Goal: Task Accomplishment & Management: Manage account settings

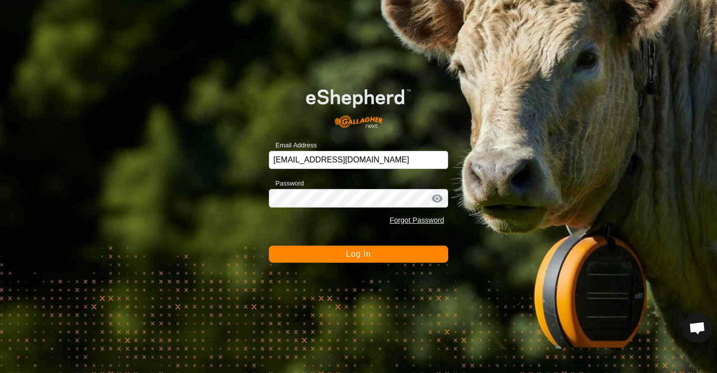
click at [336, 258] on button "Log In" at bounding box center [358, 253] width 179 height 17
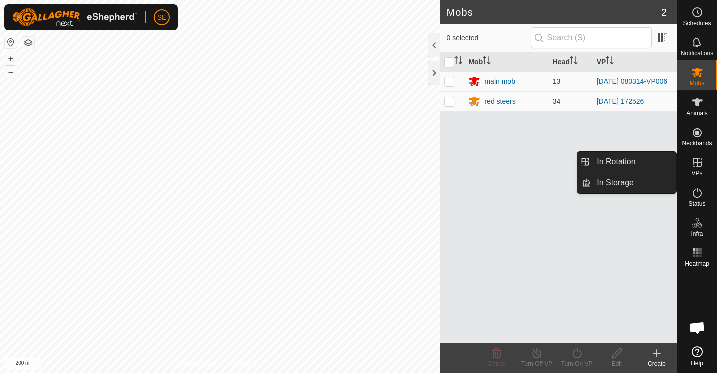
click at [608, 163] on link "In Rotation" at bounding box center [634, 162] width 86 height 20
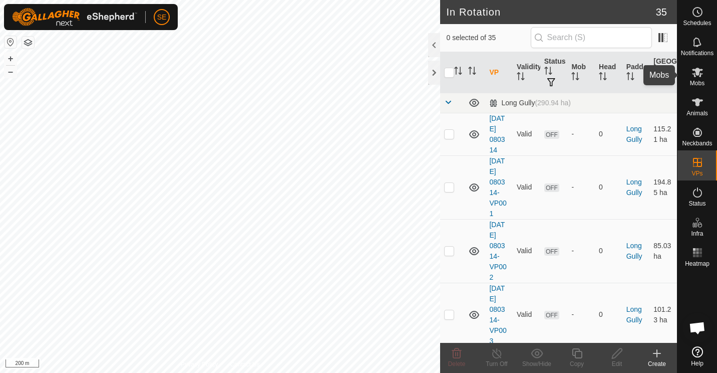
click at [696, 76] on icon at bounding box center [698, 72] width 12 height 12
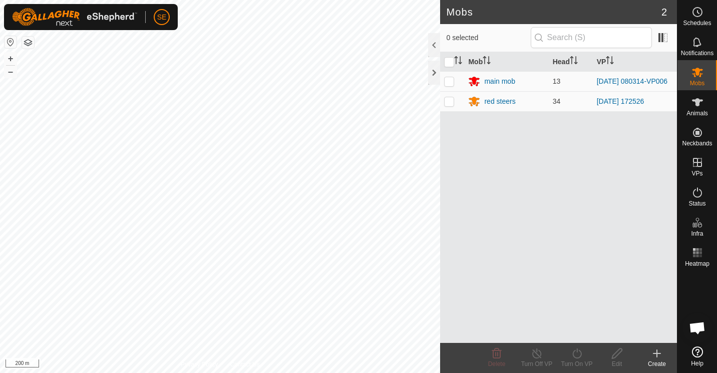
click at [447, 101] on p-checkbox at bounding box center [449, 101] width 10 height 8
checkbox input "true"
click at [537, 351] on icon at bounding box center [537, 353] width 9 height 10
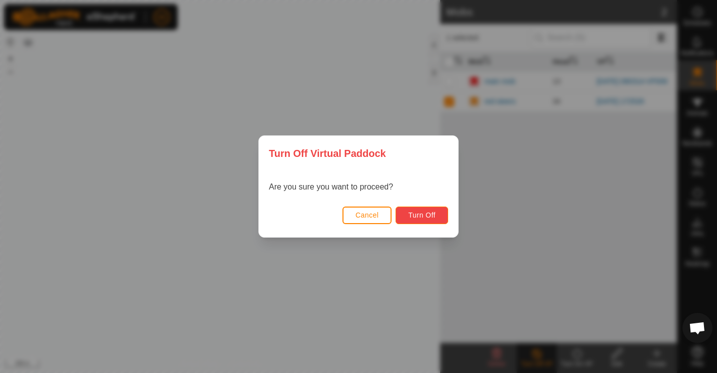
click at [424, 215] on span "Turn Off" at bounding box center [422, 215] width 28 height 8
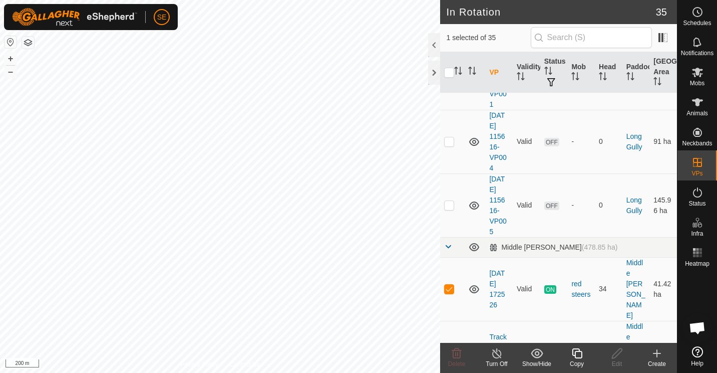
scroll to position [704, 0]
click at [576, 356] on icon at bounding box center [577, 353] width 13 height 12
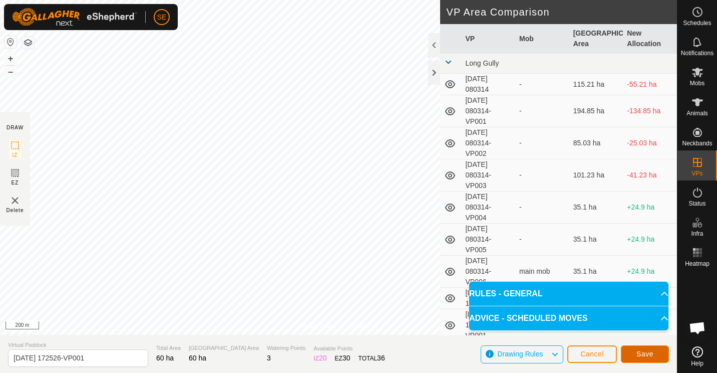
click at [649, 352] on span "Save" at bounding box center [645, 354] width 17 height 8
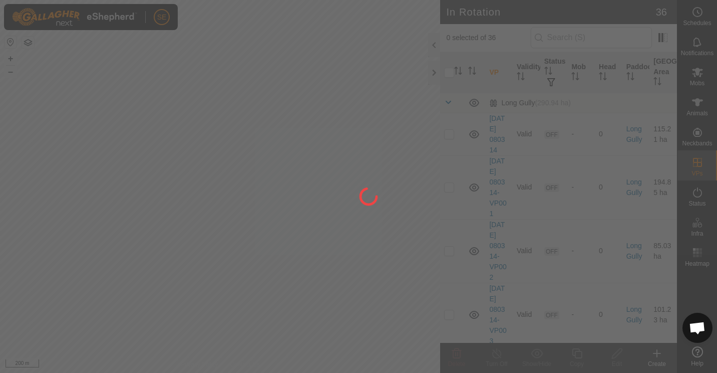
click at [259, 155] on div at bounding box center [358, 186] width 717 height 373
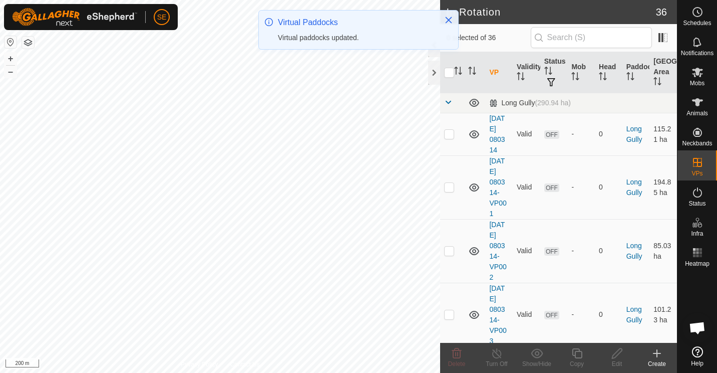
checkbox input "true"
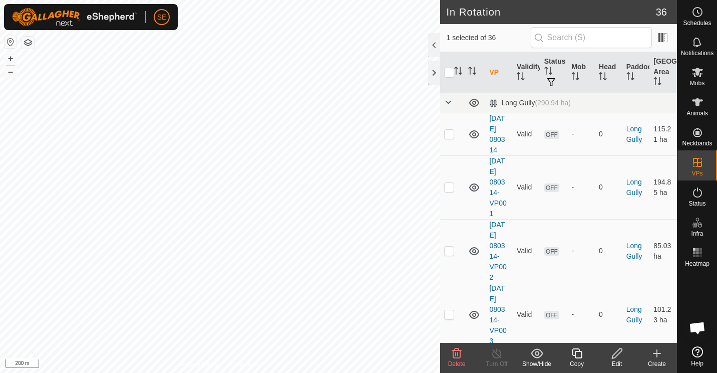
click at [577, 355] on icon at bounding box center [577, 353] width 13 height 12
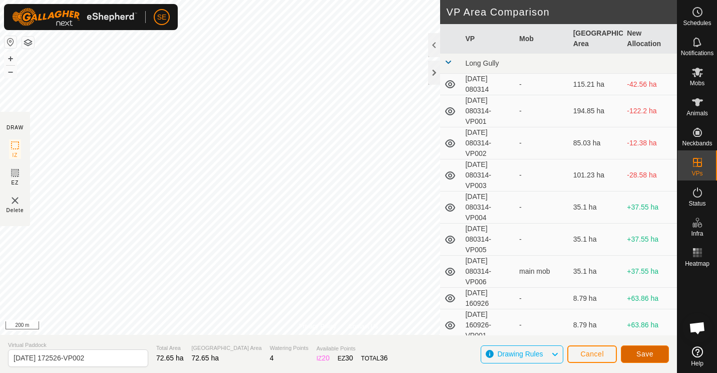
click at [641, 351] on span "Save" at bounding box center [645, 354] width 17 height 8
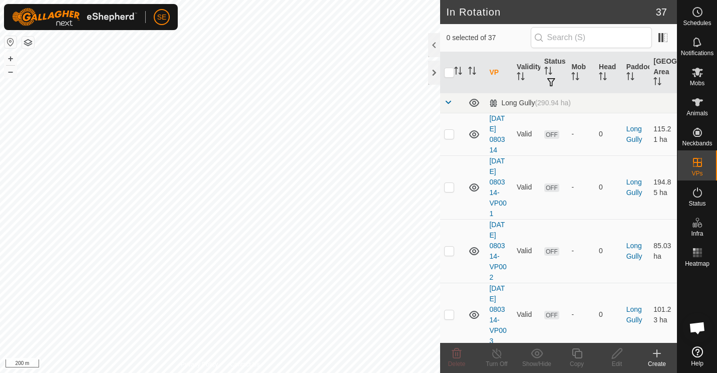
checkbox input "true"
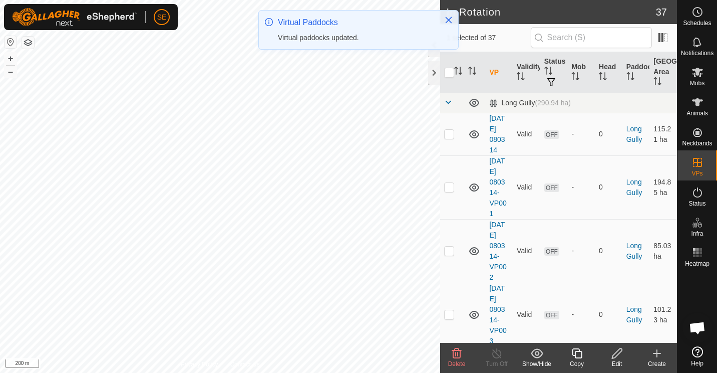
click at [576, 353] on icon at bounding box center [577, 353] width 13 height 12
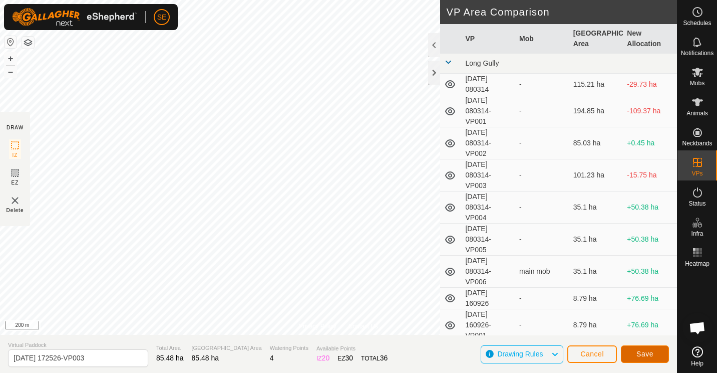
click at [646, 351] on span "Save" at bounding box center [645, 354] width 17 height 8
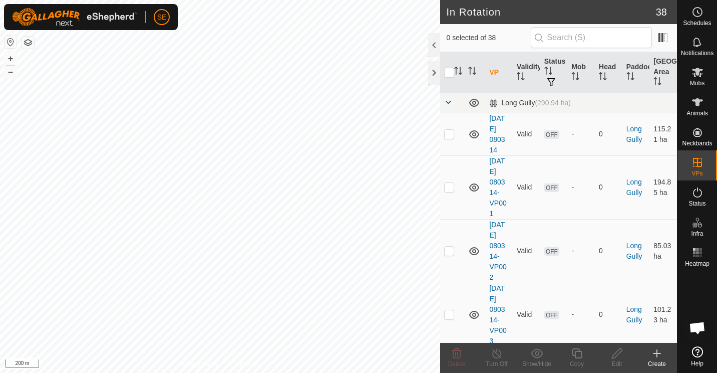
checkbox input "true"
click at [574, 353] on icon at bounding box center [577, 353] width 13 height 12
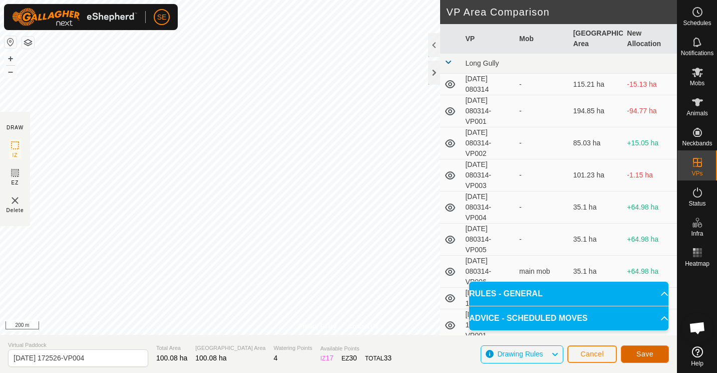
click at [639, 355] on span "Save" at bounding box center [645, 354] width 17 height 8
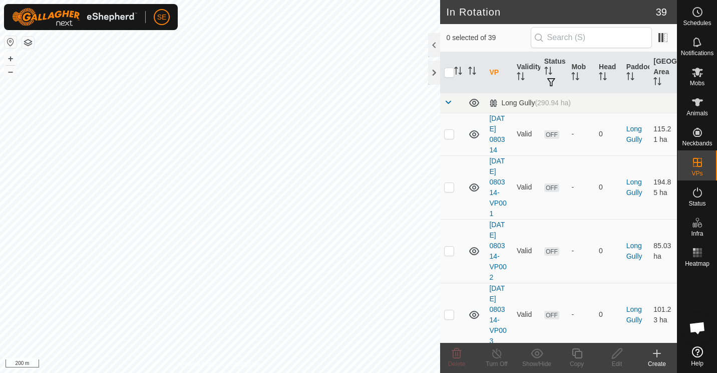
checkbox input "true"
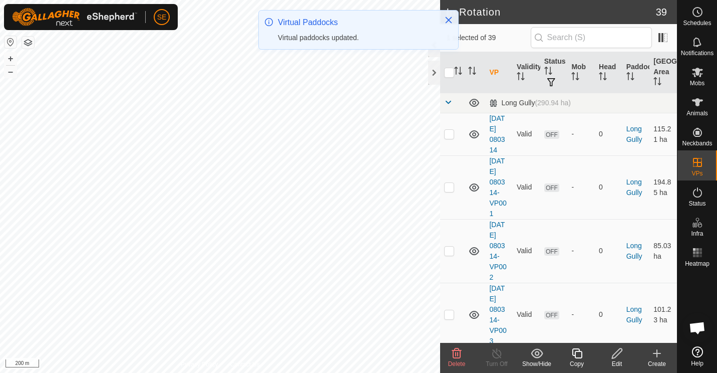
click at [577, 358] on icon at bounding box center [577, 353] width 10 height 10
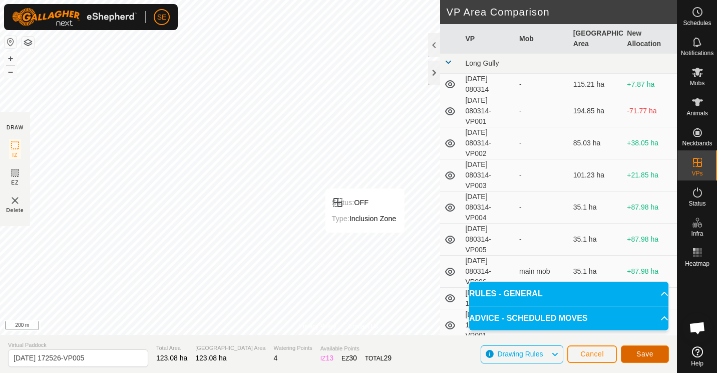
click at [646, 352] on span "Save" at bounding box center [645, 354] width 17 height 8
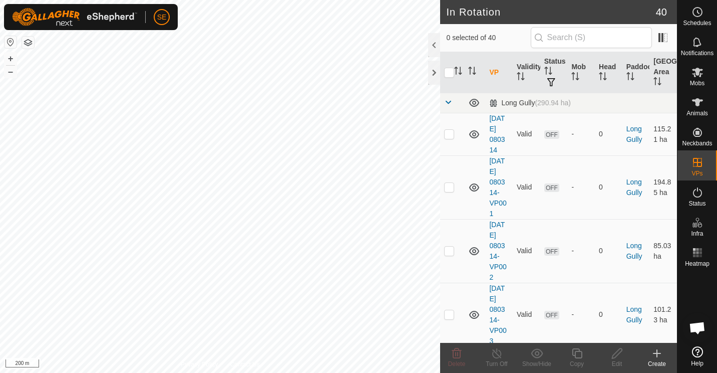
checkbox input "true"
click at [578, 355] on icon at bounding box center [577, 353] width 13 height 12
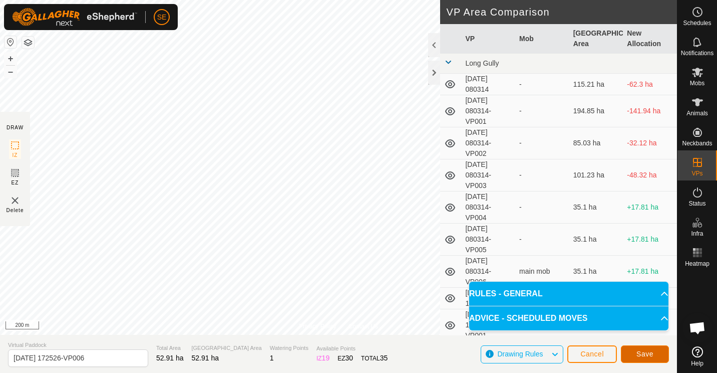
click at [652, 353] on span "Save" at bounding box center [645, 354] width 17 height 8
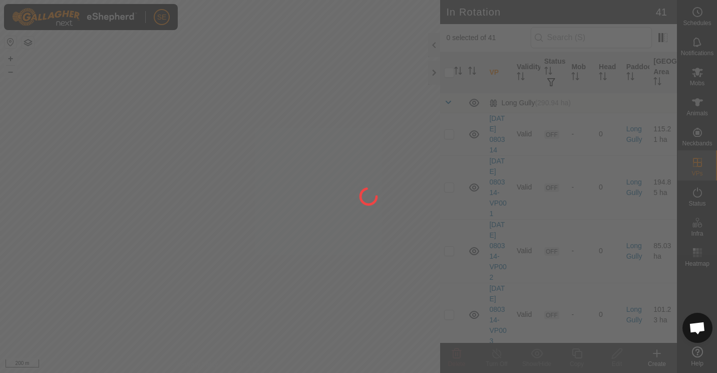
click at [434, 117] on div "SE Schedules Notifications Mobs Animals Neckbands VPs Status Infra Heatmap Help…" at bounding box center [358, 186] width 717 height 373
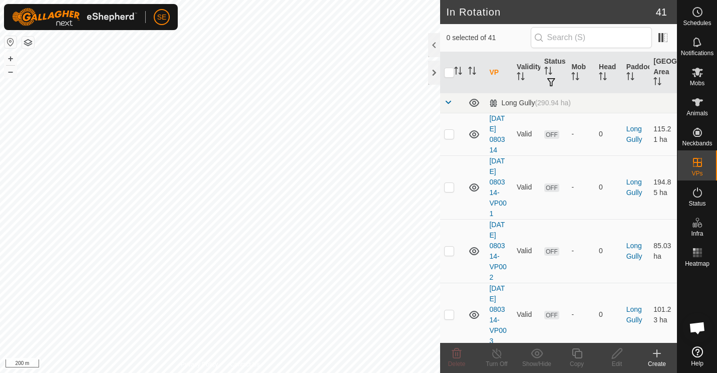
checkbox input "true"
click at [578, 357] on icon at bounding box center [577, 353] width 13 height 12
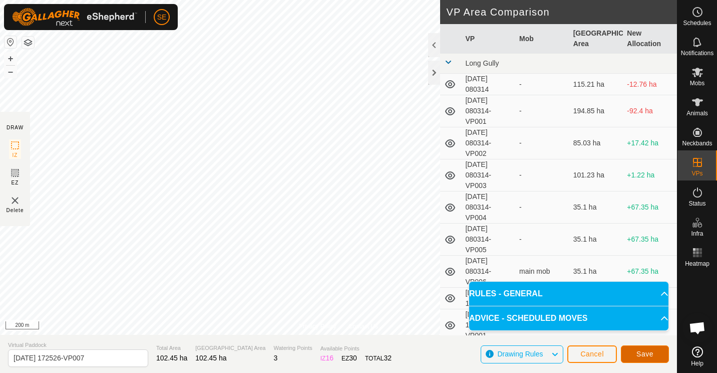
click at [644, 353] on span "Save" at bounding box center [645, 354] width 17 height 8
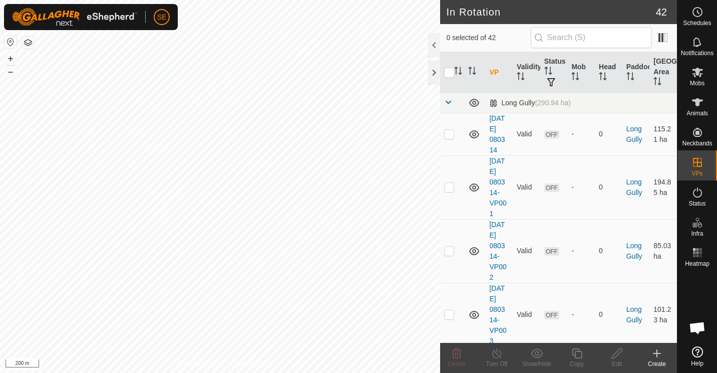
checkbox input "true"
click at [578, 353] on icon at bounding box center [577, 353] width 13 height 12
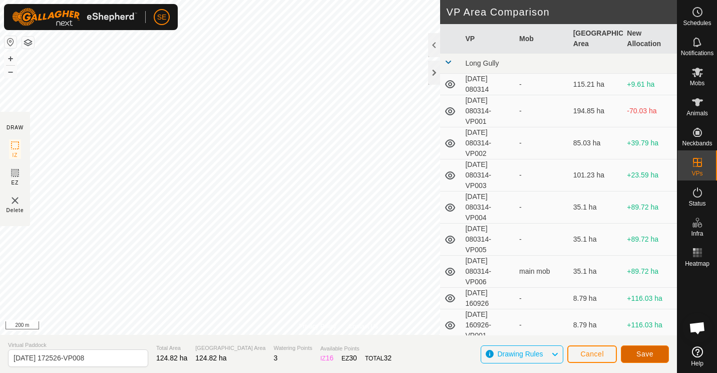
click at [644, 353] on span "Save" at bounding box center [645, 354] width 17 height 8
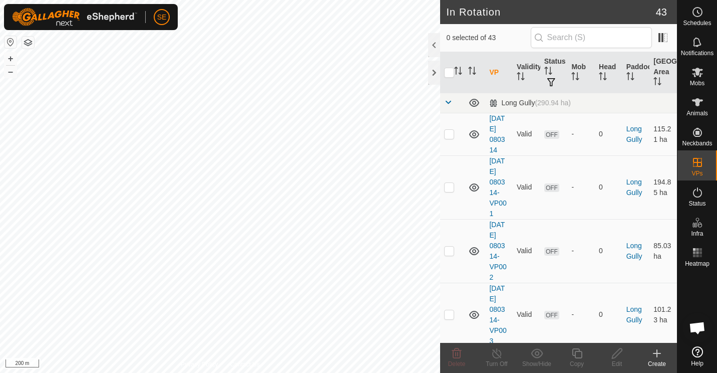
checkbox input "true"
click at [576, 354] on icon at bounding box center [577, 353] width 13 height 12
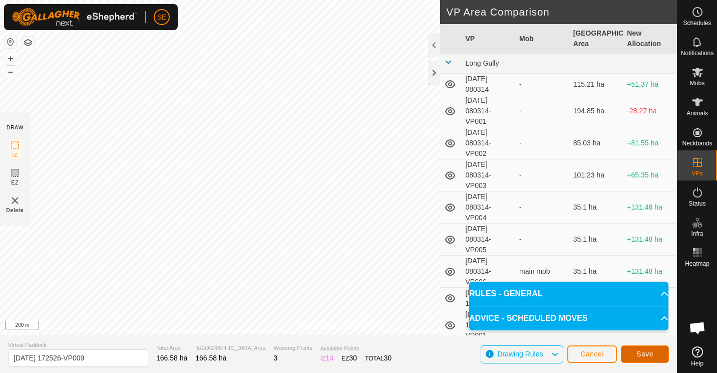
click at [649, 354] on span "Save" at bounding box center [645, 354] width 17 height 8
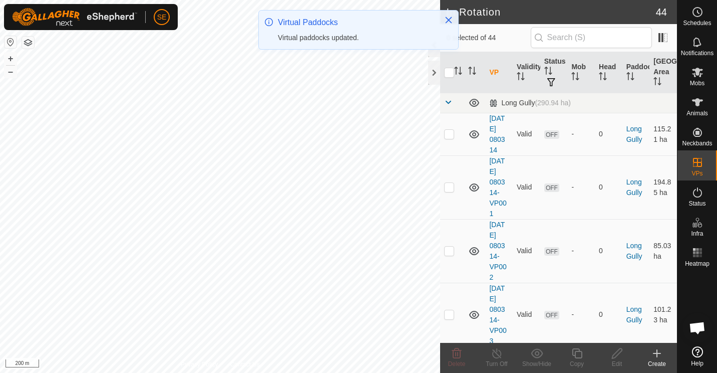
checkbox input "true"
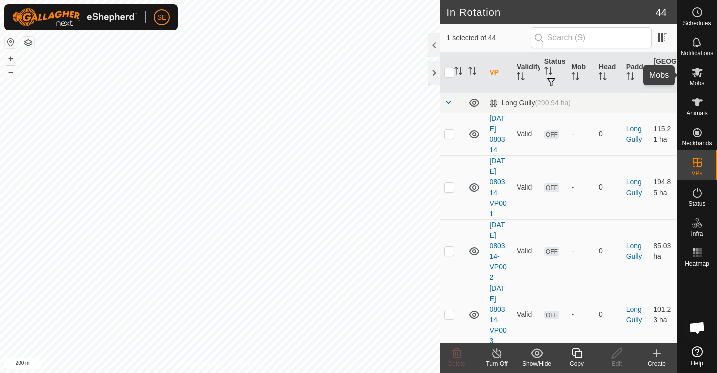
click at [702, 73] on icon at bounding box center [698, 72] width 12 height 12
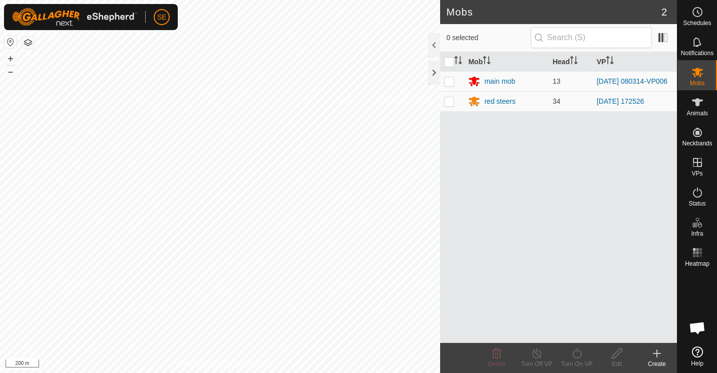
click at [449, 102] on p-checkbox at bounding box center [449, 101] width 10 height 8
checkbox input "true"
click at [576, 352] on icon at bounding box center [577, 353] width 13 height 12
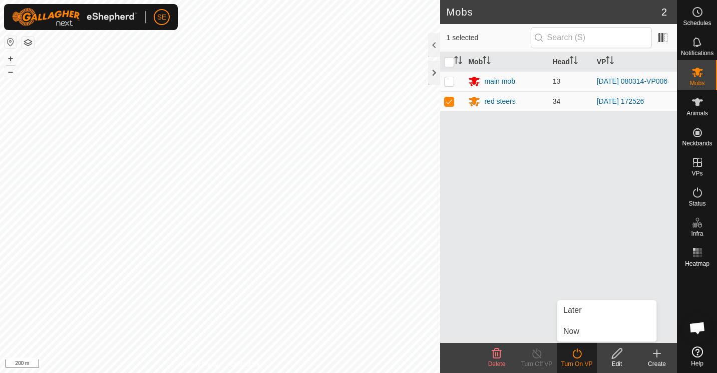
click at [574, 330] on link "Now" at bounding box center [607, 331] width 99 height 20
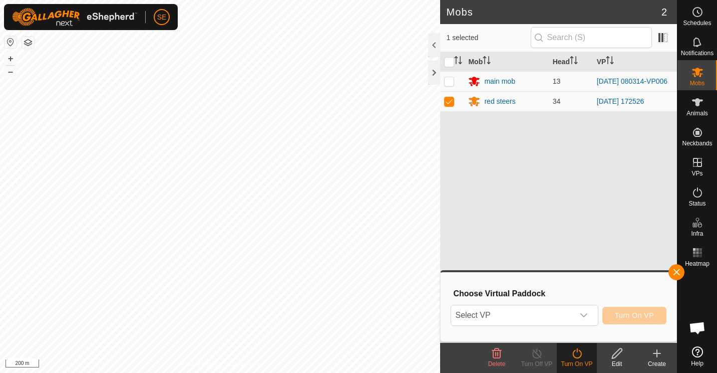
click at [585, 316] on icon "dropdown trigger" at bounding box center [584, 315] width 7 height 4
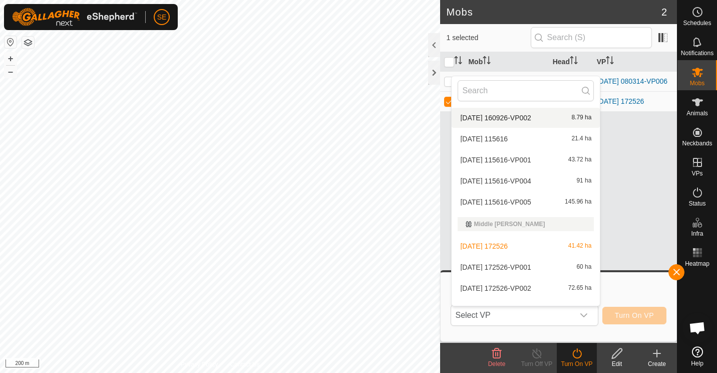
scroll to position [210, 0]
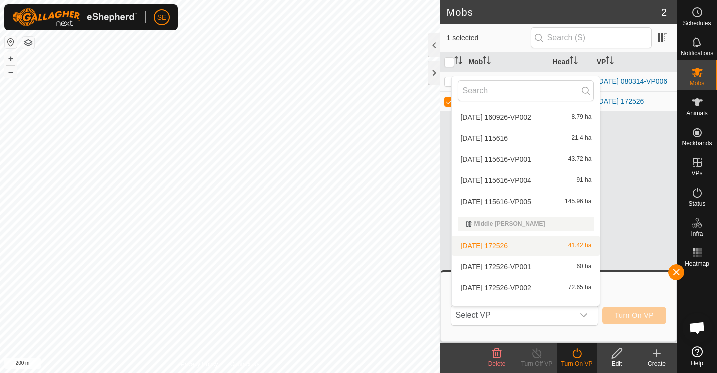
click at [507, 246] on li "2025-09-22 172526 41.42 ha" at bounding box center [526, 245] width 148 height 20
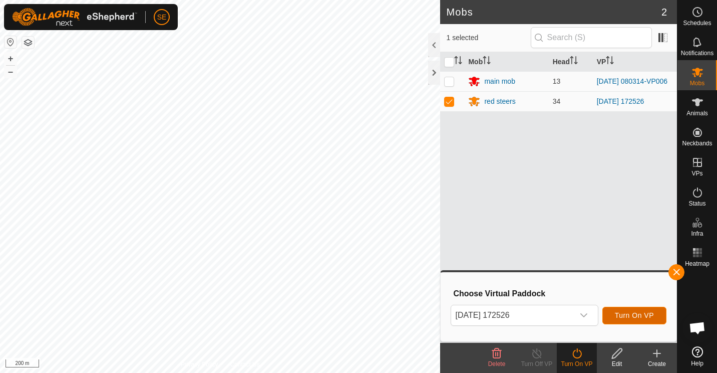
click at [644, 315] on span "Turn On VP" at bounding box center [634, 315] width 39 height 8
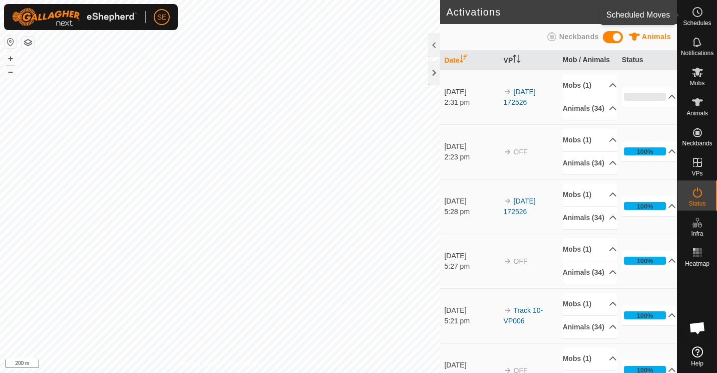
click at [697, 16] on circle at bounding box center [697, 12] width 9 height 9
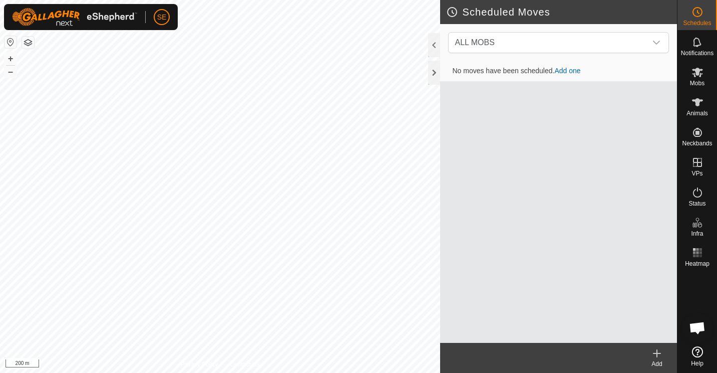
click at [657, 43] on icon "dropdown trigger" at bounding box center [657, 43] width 8 height 8
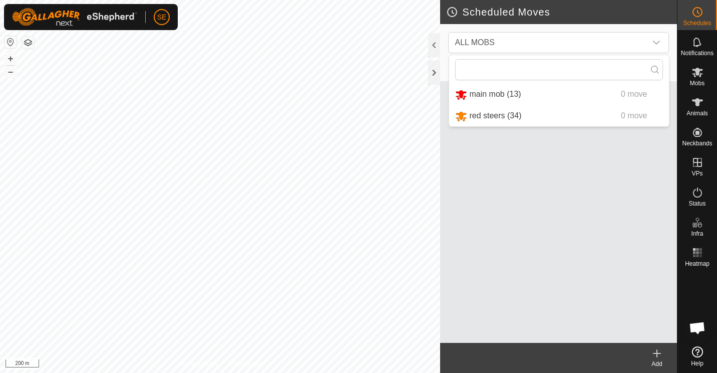
click at [505, 114] on li "red steers (34) 0 move" at bounding box center [559, 116] width 220 height 21
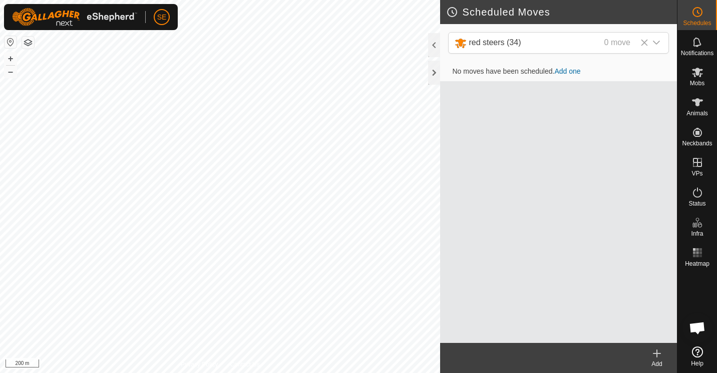
click at [658, 355] on icon at bounding box center [657, 353] width 12 height 12
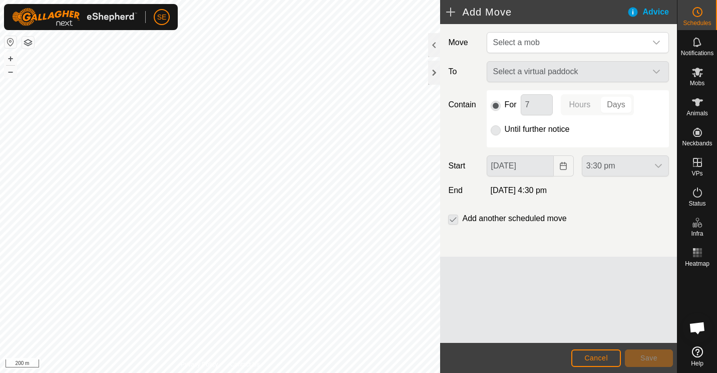
click at [657, 45] on icon "dropdown trigger" at bounding box center [657, 43] width 8 height 8
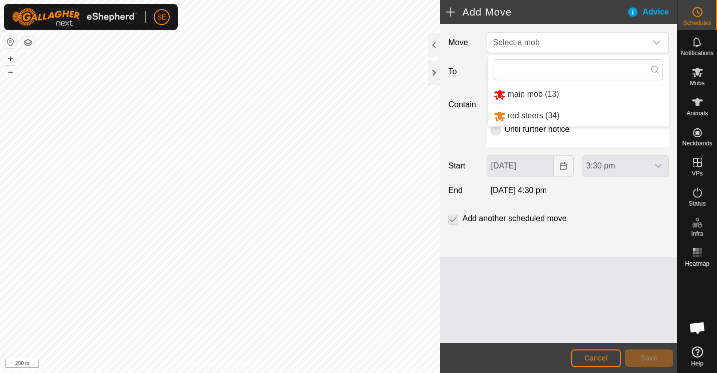
click at [517, 113] on li "red steers (34)" at bounding box center [578, 116] width 181 height 21
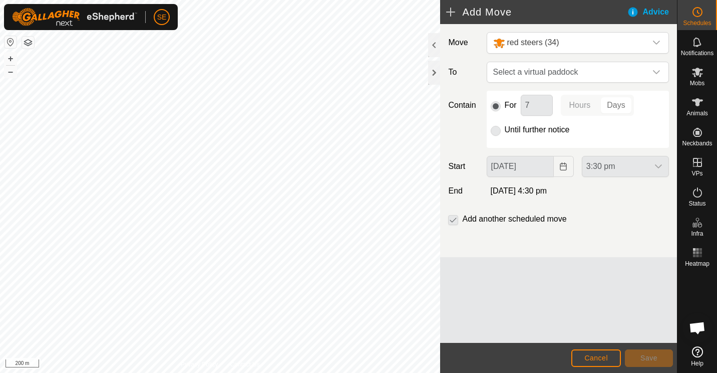
click at [656, 71] on icon "dropdown trigger" at bounding box center [657, 72] width 8 height 8
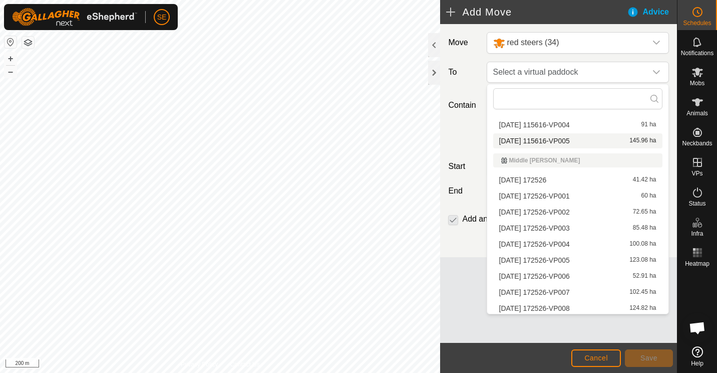
scroll to position [219, 0]
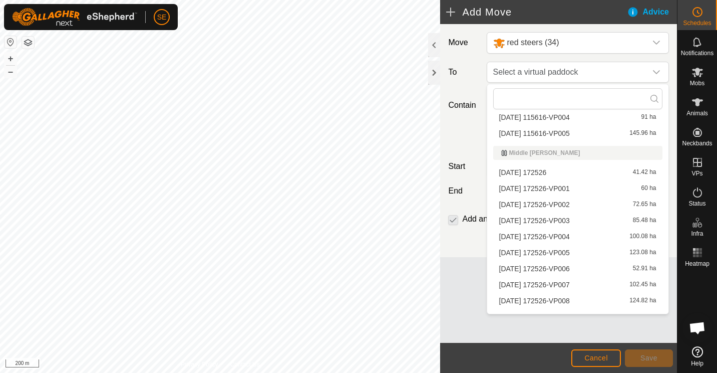
click at [551, 190] on li "2025-09-22 172526-VP001 60 ha" at bounding box center [577, 188] width 169 height 15
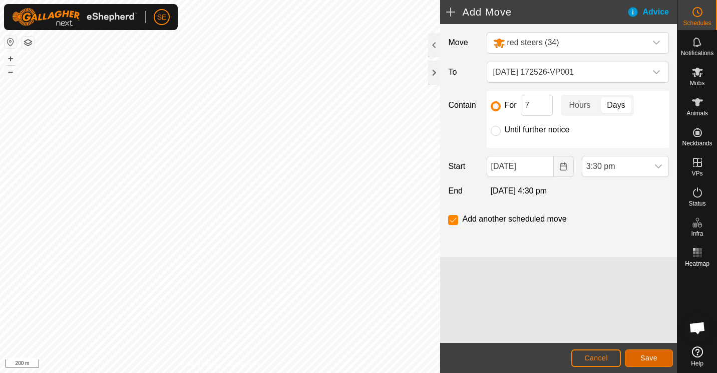
click at [651, 356] on span "Save" at bounding box center [649, 358] width 17 height 8
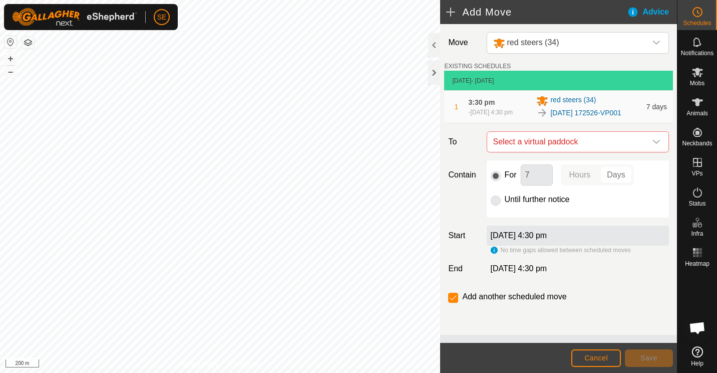
click at [653, 146] on icon "dropdown trigger" at bounding box center [657, 142] width 8 height 8
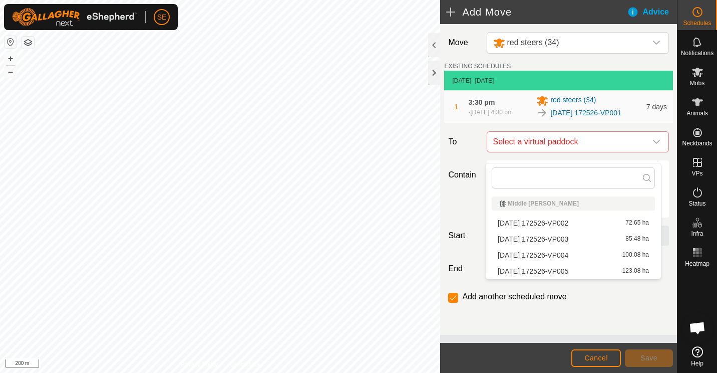
click at [568, 223] on li "2025-09-22 172526-VP002 72.65 ha" at bounding box center [573, 222] width 163 height 15
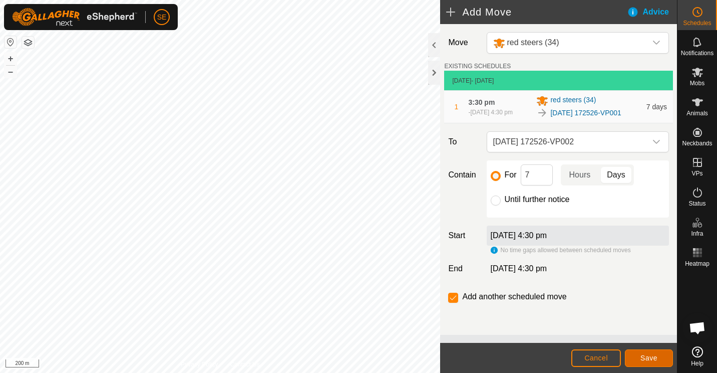
click at [648, 355] on span "Save" at bounding box center [649, 358] width 17 height 8
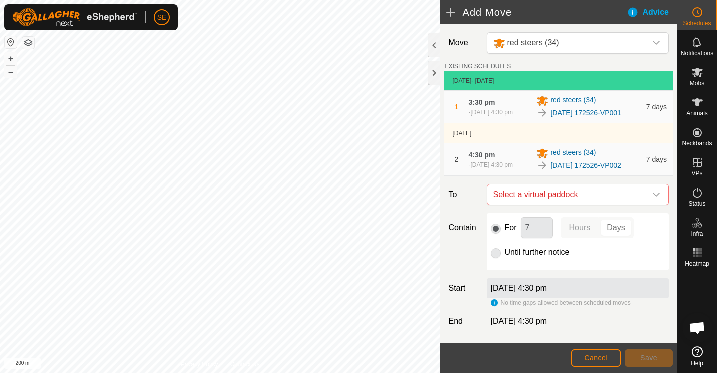
click at [653, 196] on icon "dropdown trigger" at bounding box center [656, 194] width 7 height 4
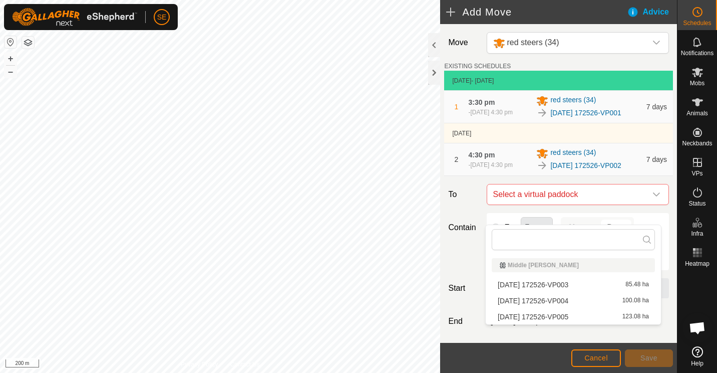
click at [574, 280] on li "2025-09-22 172526-VP003 85.48 ha" at bounding box center [573, 284] width 163 height 15
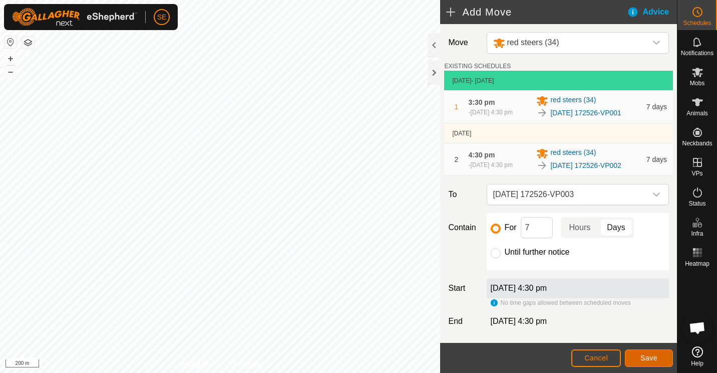
click at [648, 360] on span "Save" at bounding box center [649, 358] width 17 height 8
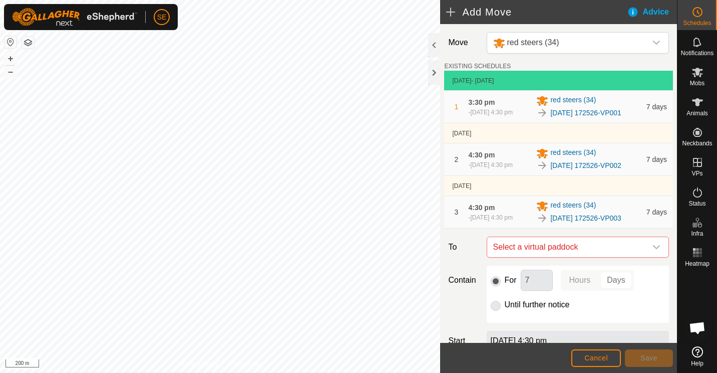
click at [653, 249] on icon "dropdown trigger" at bounding box center [656, 247] width 7 height 4
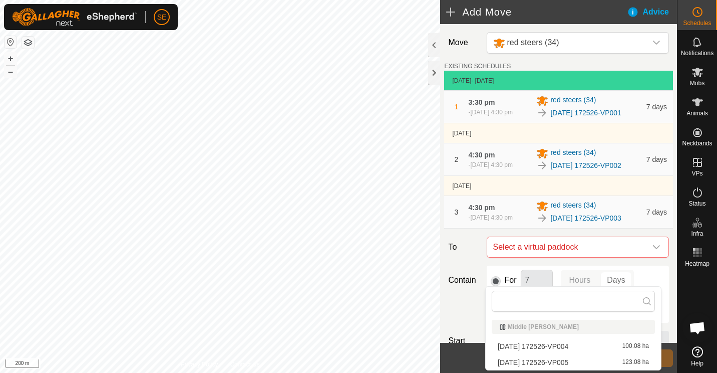
click at [576, 346] on li "2025-09-22 172526-VP004 100.08 ha" at bounding box center [573, 346] width 163 height 15
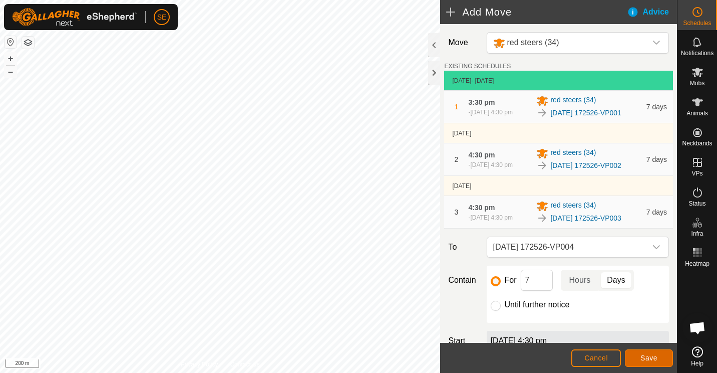
click at [647, 355] on span "Save" at bounding box center [649, 358] width 17 height 8
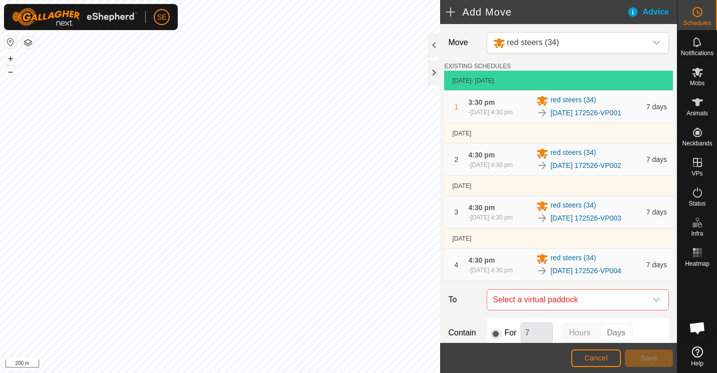
click at [653, 304] on icon "dropdown trigger" at bounding box center [657, 300] width 8 height 8
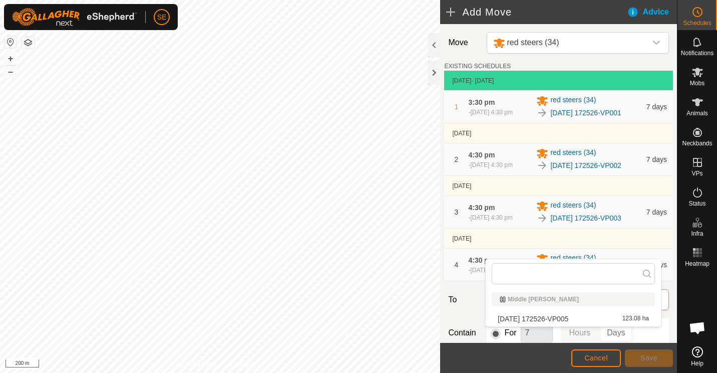
click at [600, 320] on li "2025-09-22 172526-VP005 123.08 ha" at bounding box center [573, 318] width 163 height 15
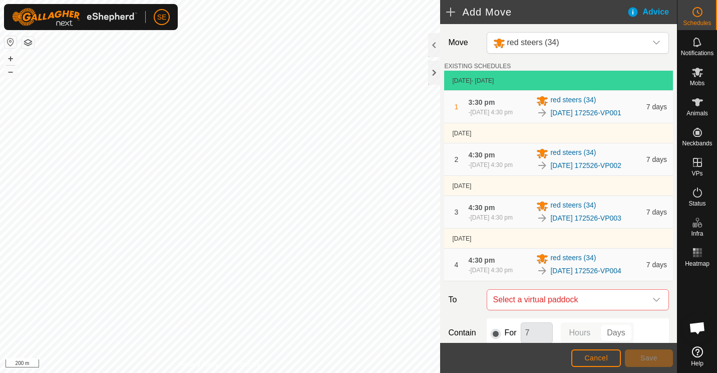
scroll to position [4, 0]
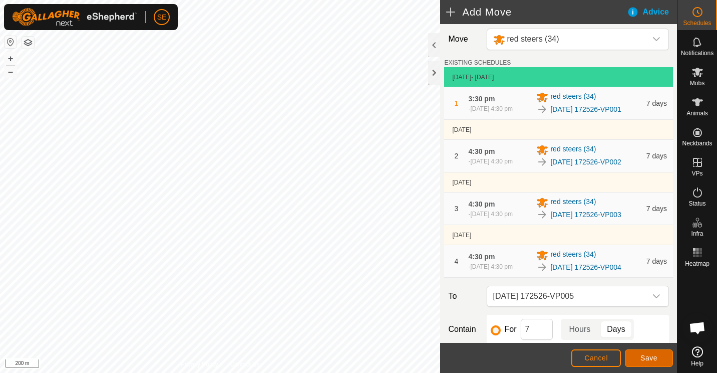
click at [644, 353] on button "Save" at bounding box center [649, 358] width 48 height 18
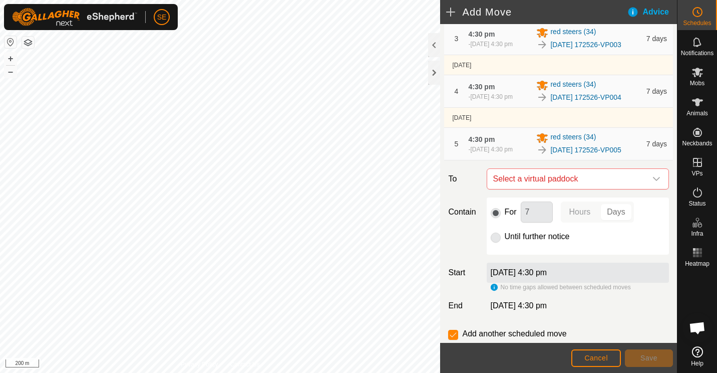
scroll to position [174, 0]
click at [653, 180] on icon "dropdown trigger" at bounding box center [656, 178] width 7 height 4
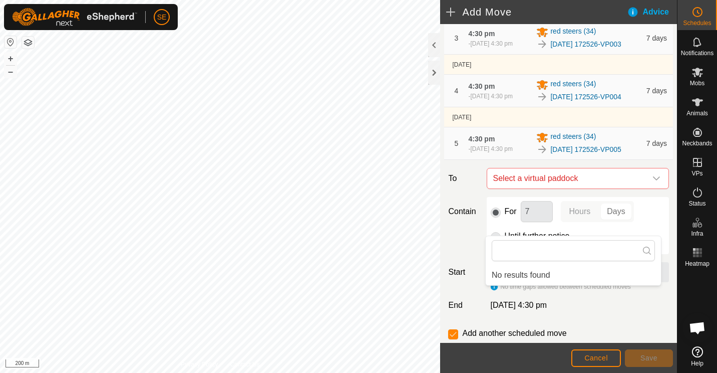
click at [596, 252] on input "text" at bounding box center [573, 250] width 163 height 21
click at [586, 354] on span "Cancel" at bounding box center [597, 358] width 24 height 8
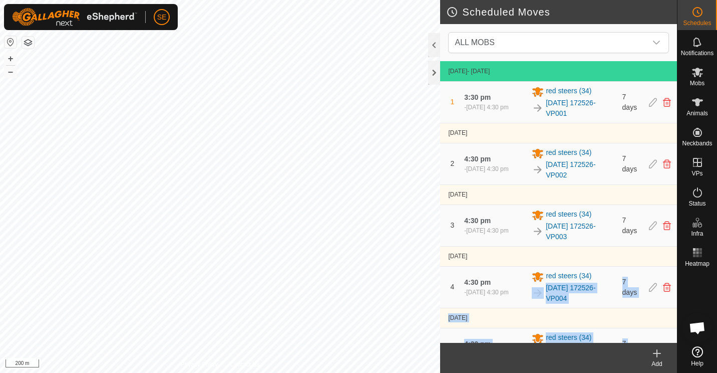
scroll to position [3, 0]
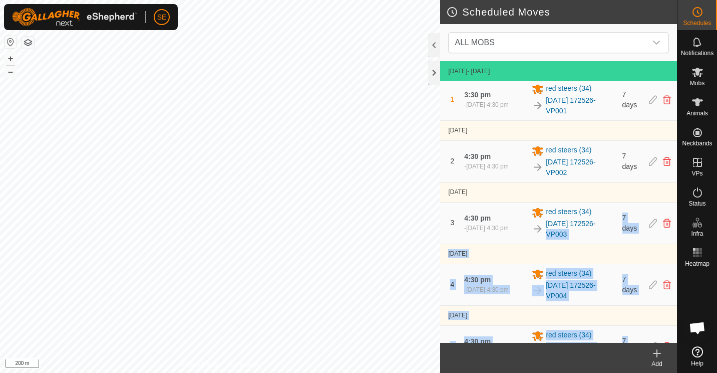
drag, startPoint x: 586, startPoint y: 354, endPoint x: 589, endPoint y: 221, distance: 132.3
click at [589, 221] on article "Scheduled Moves ALL MOBS 23 Sept 2025 - Today 1 3:30 pm - 30 Sept 2025, 4:30 pm…" at bounding box center [558, 186] width 237 height 373
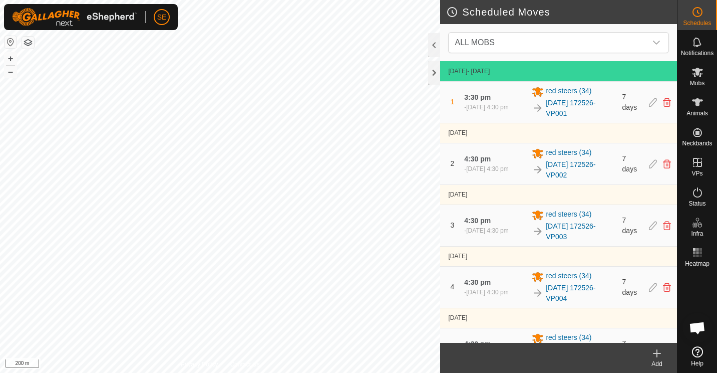
scroll to position [27, 0]
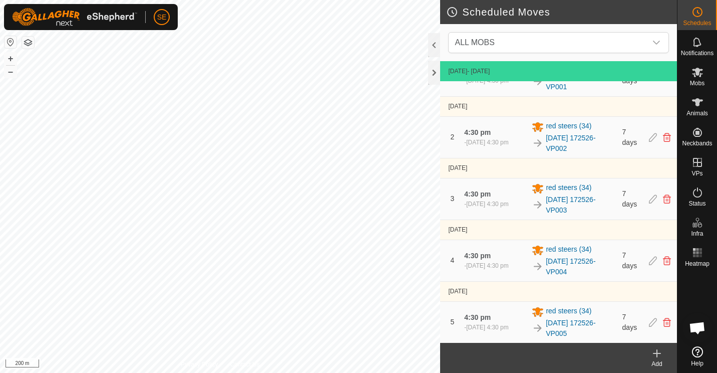
click at [657, 353] on icon at bounding box center [657, 353] width 7 height 0
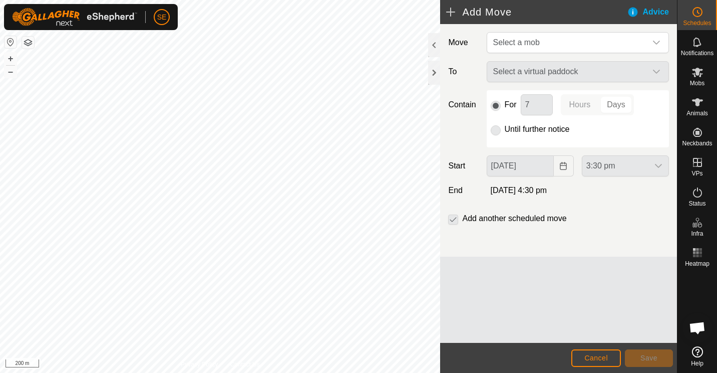
click at [658, 42] on icon "dropdown trigger" at bounding box center [656, 43] width 7 height 4
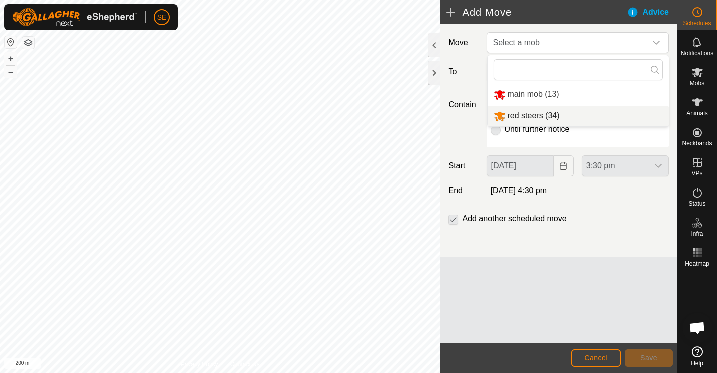
click at [536, 115] on li "red steers (34)" at bounding box center [578, 116] width 181 height 21
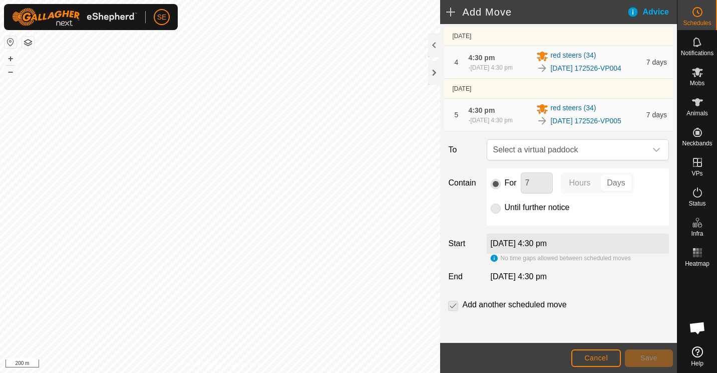
scroll to position [248, 0]
click at [653, 148] on icon "dropdown trigger" at bounding box center [657, 150] width 8 height 8
click at [653, 147] on icon "dropdown trigger" at bounding box center [657, 150] width 8 height 8
